Goal: Task Accomplishment & Management: Complete application form

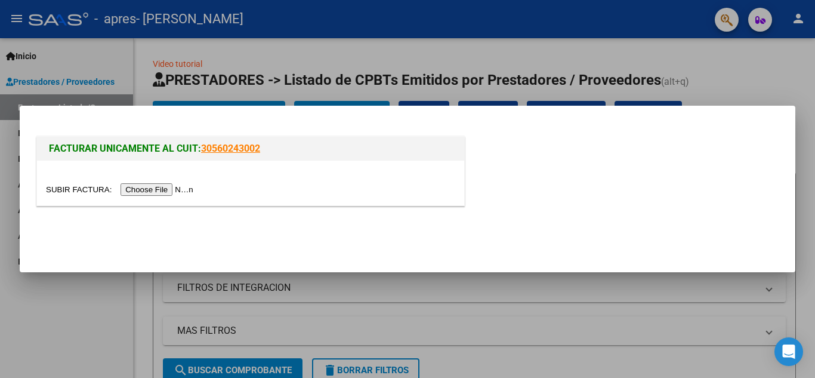
click at [518, 319] on div at bounding box center [407, 189] width 815 height 378
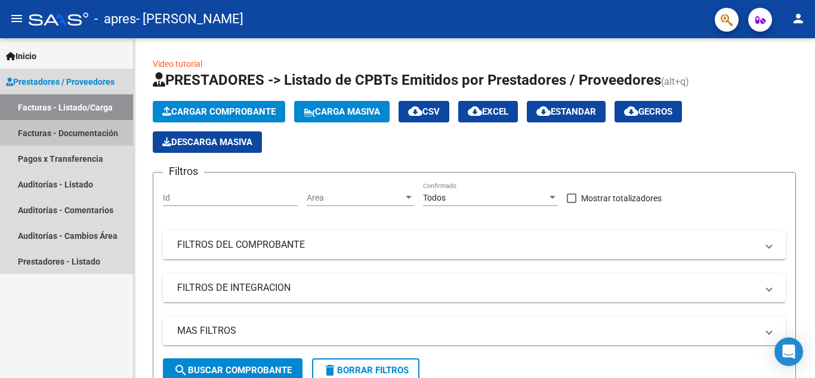
click at [88, 128] on link "Facturas - Documentación" at bounding box center [66, 133] width 133 height 26
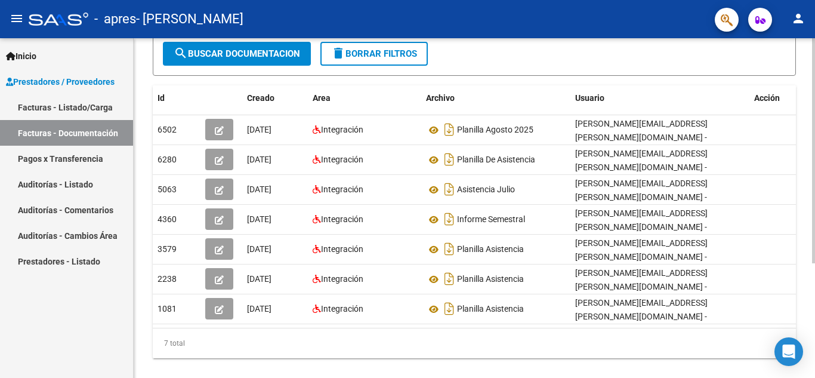
scroll to position [172, 0]
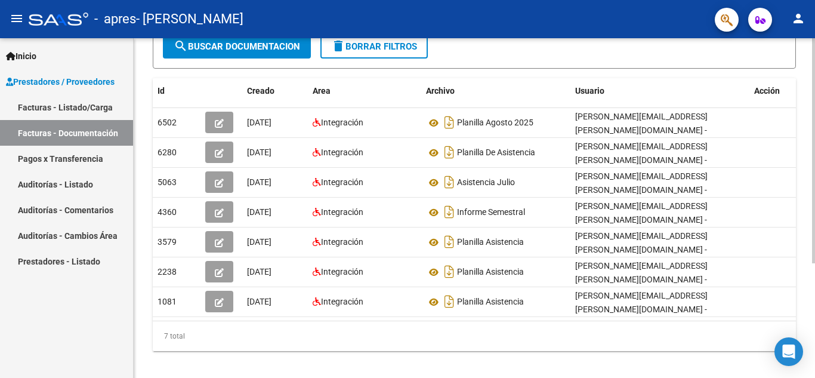
click at [814, 294] on div at bounding box center [813, 258] width 3 height 225
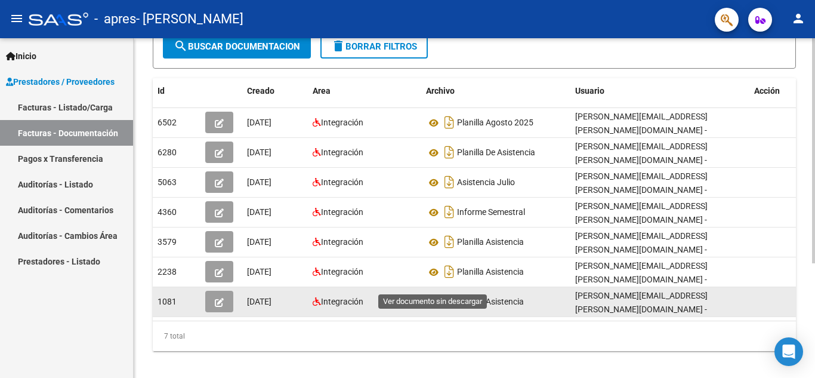
click at [434, 295] on icon at bounding box center [434, 302] width 16 height 14
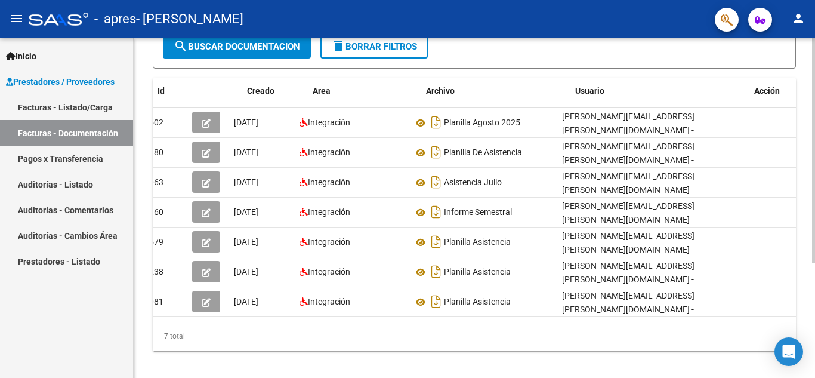
scroll to position [0, 0]
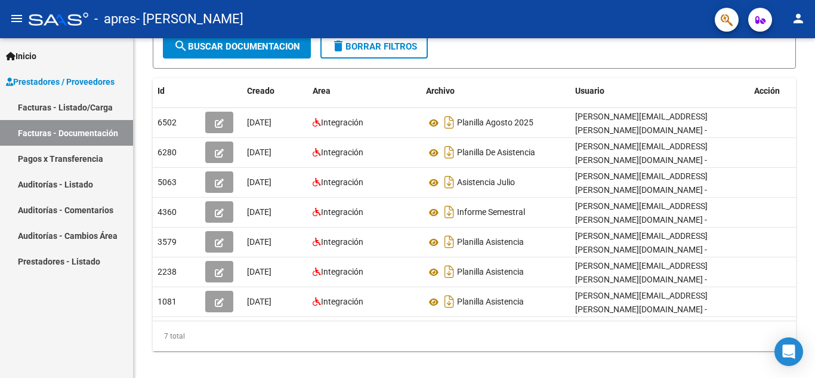
drag, startPoint x: 168, startPoint y: 119, endPoint x: 81, endPoint y: 115, distance: 87.1
click at [81, 115] on mat-sidenav-container "Inicio Instructivos Contacto OS Prestadores / Proveedores Facturas - Listado/Ca…" at bounding box center [407, 207] width 815 height 339
click at [79, 110] on link "Facturas - Listado/Carga" at bounding box center [66, 107] width 133 height 26
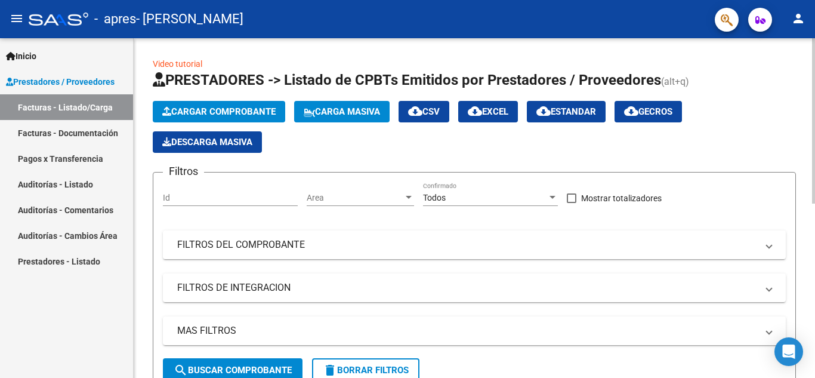
click at [316, 157] on app-list-header "PRESTADORES -> Listado de CPBTs Emitidos por Prestadores / Proveedores (alt+q) …" at bounding box center [474, 230] width 643 height 321
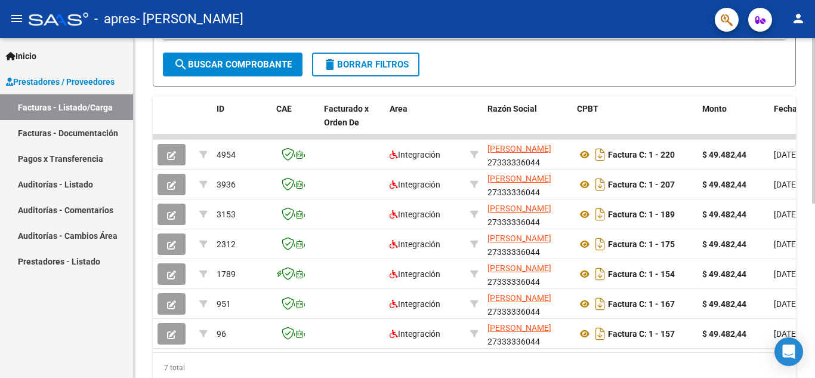
scroll to position [345, 0]
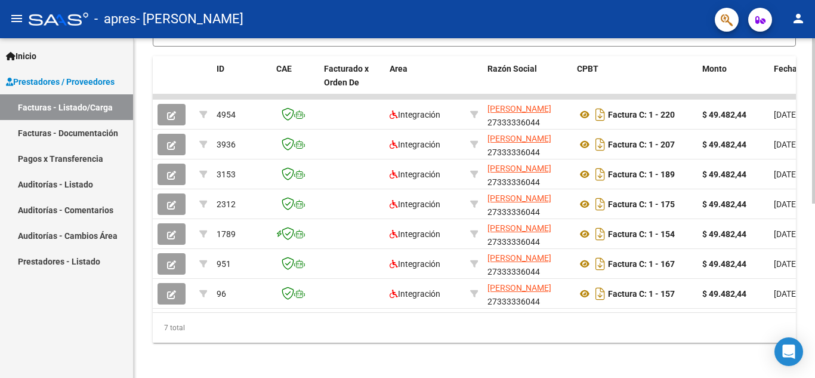
click at [814, 267] on div at bounding box center [813, 293] width 3 height 165
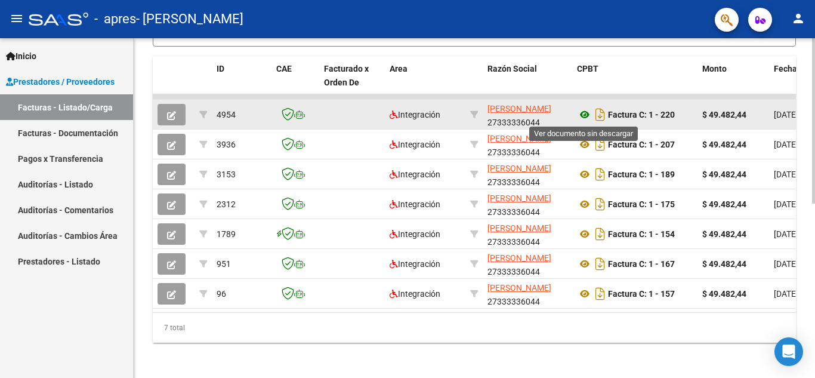
click at [587, 115] on icon at bounding box center [585, 114] width 16 height 14
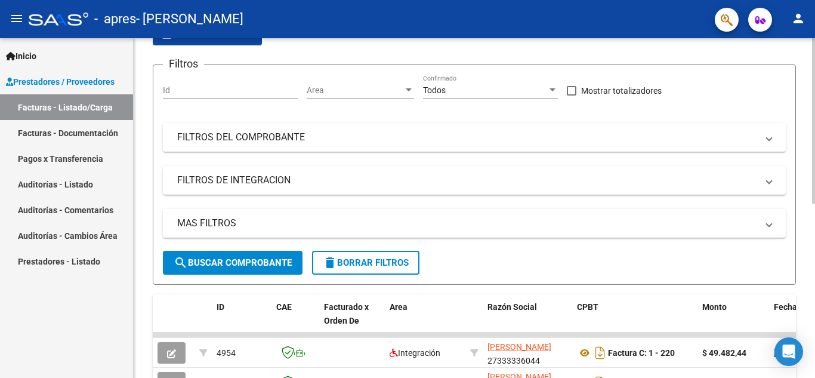
scroll to position [0, 0]
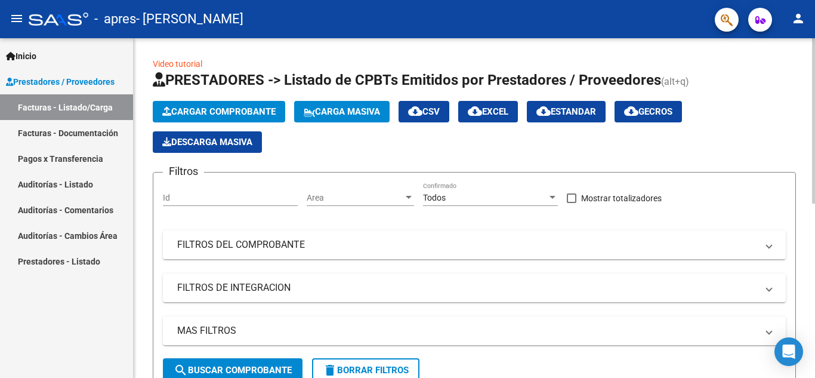
click at [813, 36] on div "menu - apres - [PERSON_NAME] person Inicio Instructivos Contacto OS Prestadores…" at bounding box center [407, 189] width 815 height 378
click at [219, 103] on button "Cargar Comprobante" at bounding box center [219, 111] width 132 height 21
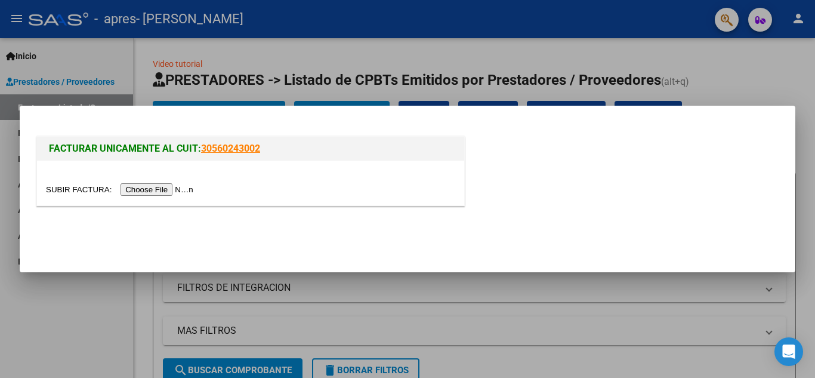
click at [162, 188] on input "file" at bounding box center [121, 189] width 151 height 13
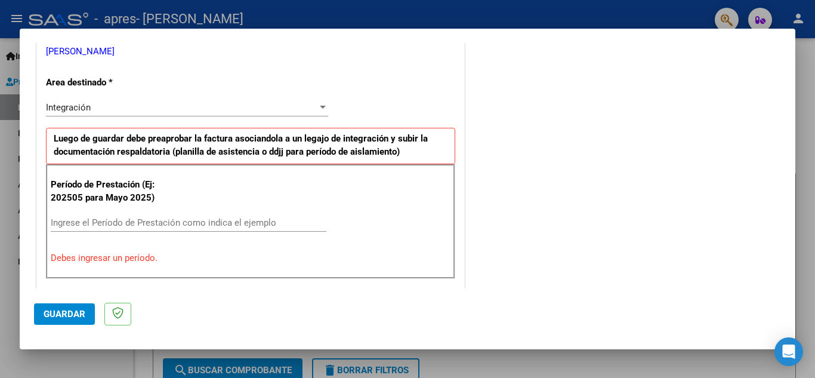
scroll to position [254, 0]
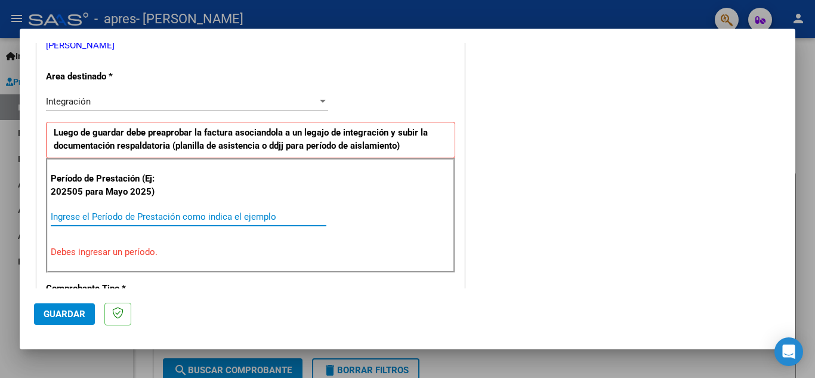
click at [133, 211] on input "Ingrese el Período de Prestación como indica el ejemplo" at bounding box center [189, 216] width 276 height 11
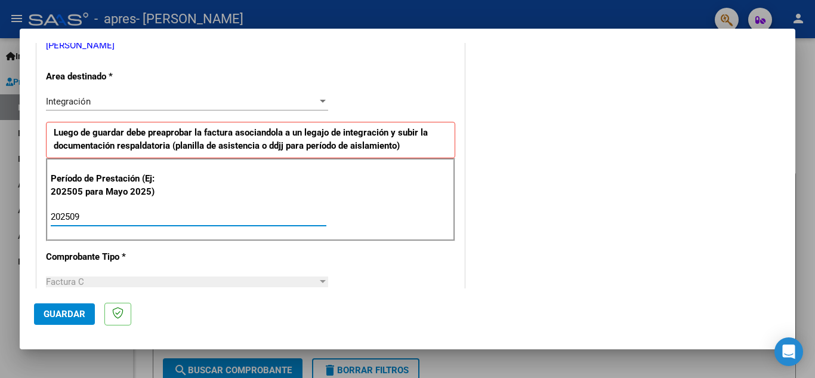
type input "202509"
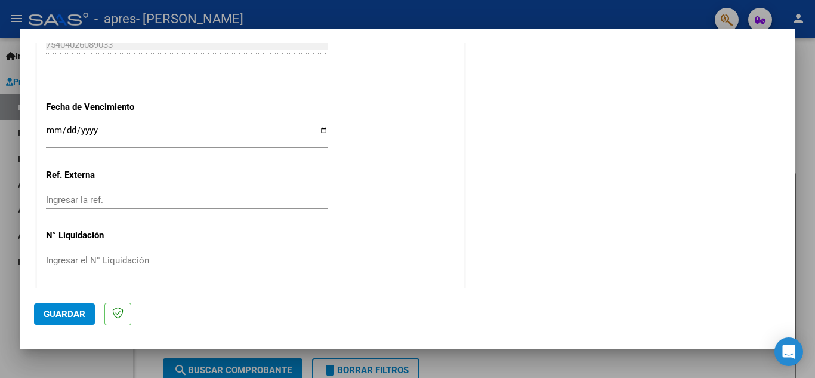
scroll to position [805, 0]
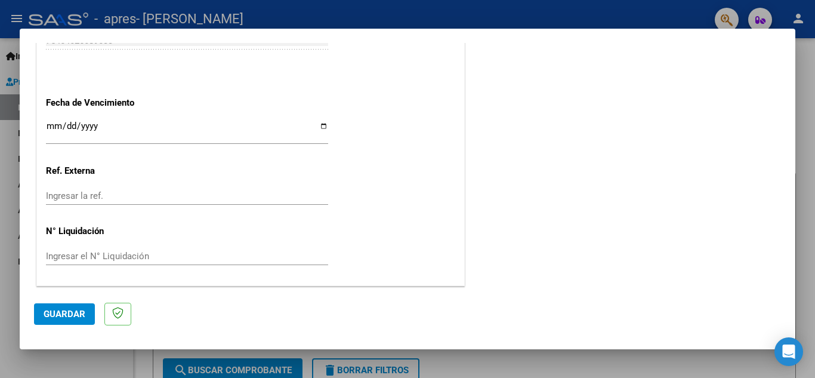
click at [74, 317] on span "Guardar" at bounding box center [65, 313] width 42 height 11
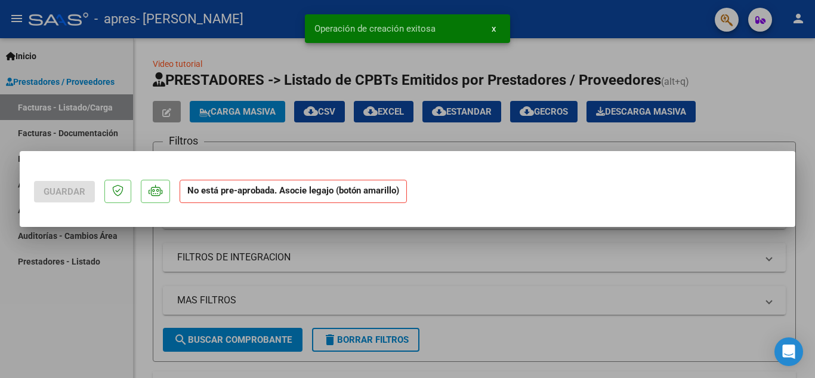
scroll to position [0, 0]
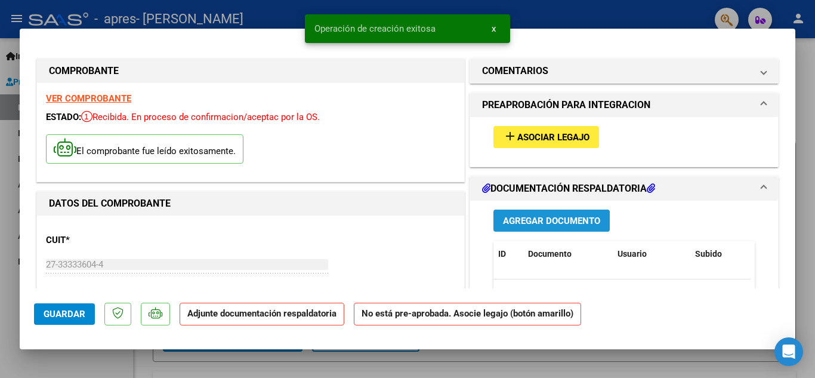
click at [573, 214] on button "Agregar Documento" at bounding box center [551, 220] width 116 height 22
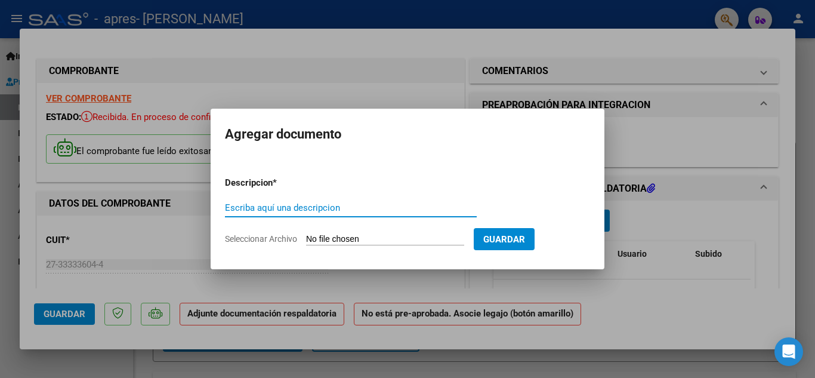
click at [338, 231] on form "Descripcion * Escriba aquí una descripcion Seleccionar Archivo Guardar" at bounding box center [407, 210] width 365 height 87
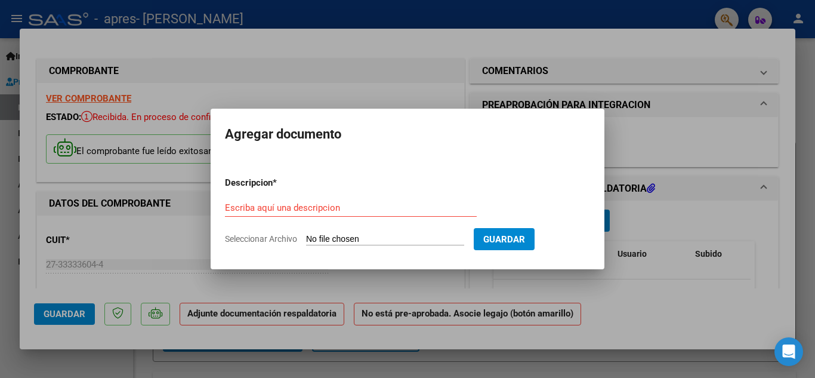
click at [308, 212] on input "Escriba aquí una descripcion" at bounding box center [351, 207] width 252 height 11
click at [360, 254] on form "Descripcion * Escriba aquí una descripcion Seleccionar Archivo Guardar" at bounding box center [407, 210] width 365 height 87
click at [378, 235] on input "Seleccionar Archivo" at bounding box center [385, 239] width 158 height 11
type input "C:\fakepath\[PERSON_NAME] - [DATE].jpg"
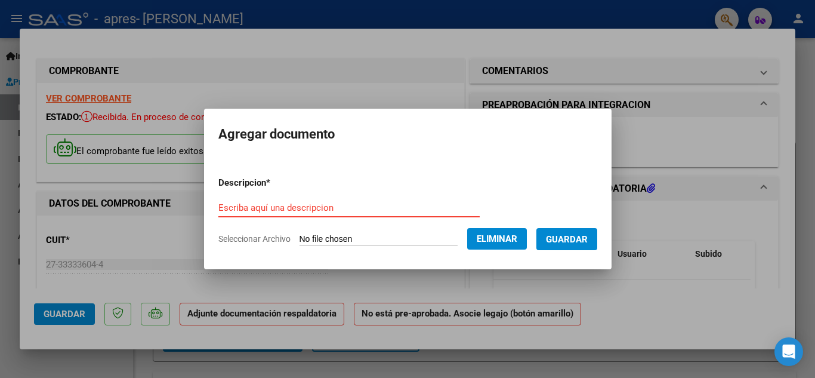
click at [277, 202] on input "Escriba aquí una descripcion" at bounding box center [348, 207] width 261 height 11
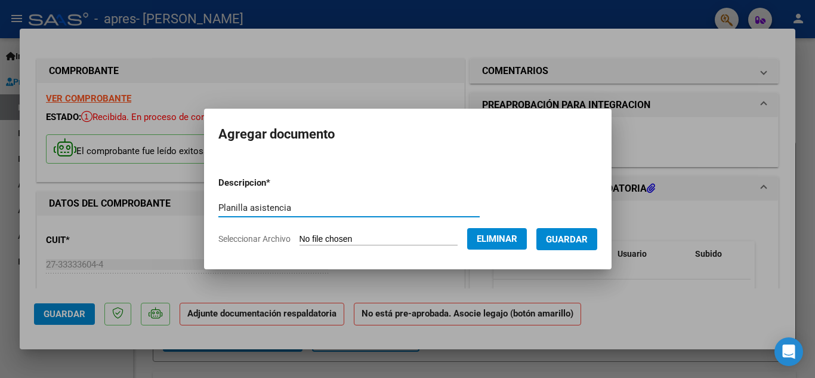
type input "Planilla asistencia"
click at [559, 230] on button "Guardar" at bounding box center [566, 239] width 61 height 22
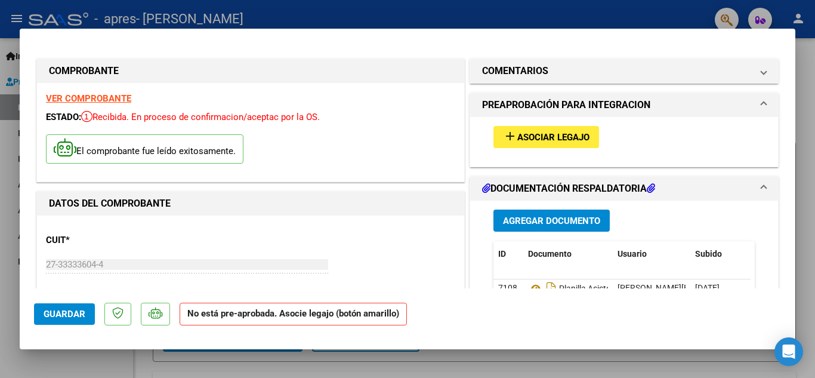
click at [568, 137] on span "Asociar Legajo" at bounding box center [553, 137] width 72 height 11
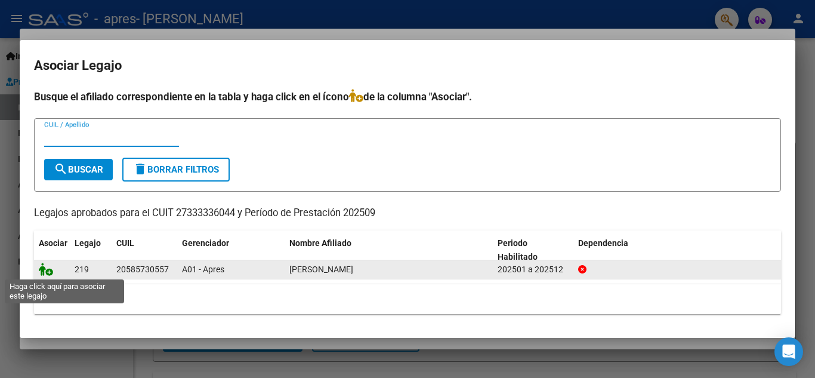
click at [50, 272] on icon at bounding box center [46, 268] width 14 height 13
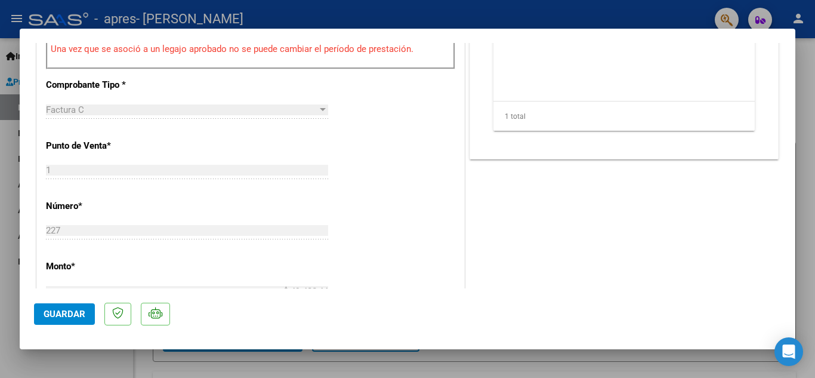
scroll to position [822, 0]
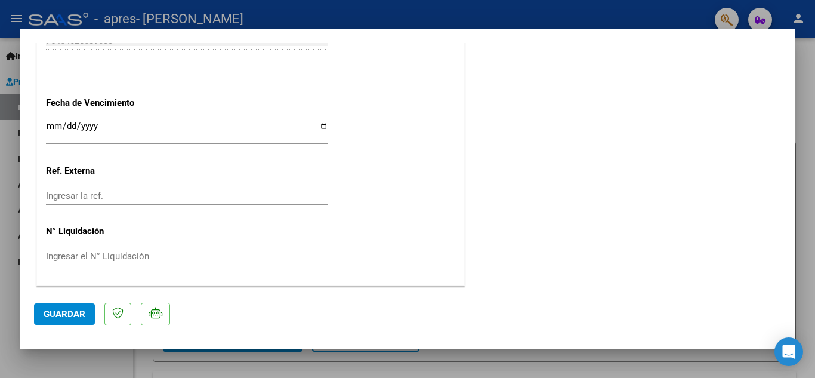
click at [72, 304] on button "Guardar" at bounding box center [64, 313] width 61 height 21
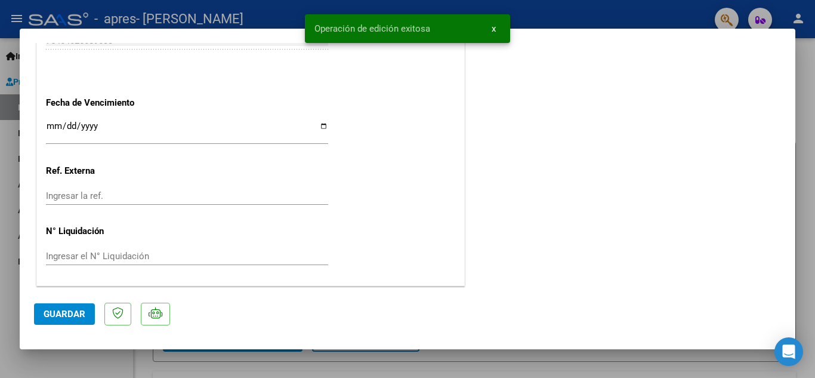
click at [55, 13] on div at bounding box center [407, 189] width 815 height 378
type input "$ 0,00"
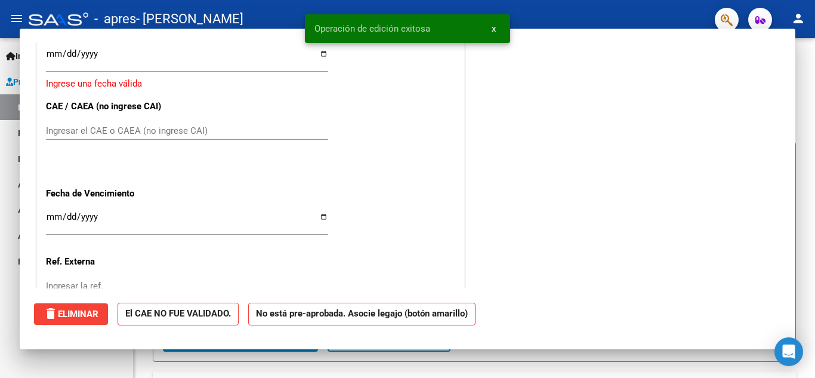
scroll to position [913, 0]
